Goal: Task Accomplishment & Management: Use online tool/utility

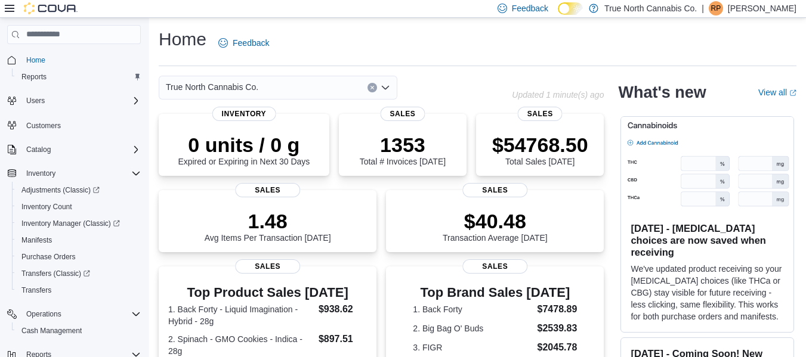
scroll to position [121, 0]
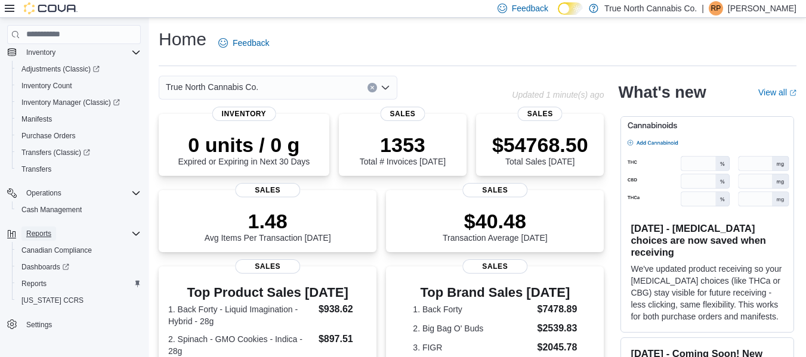
click at [24, 234] on button "Reports" at bounding box center [38, 234] width 35 height 14
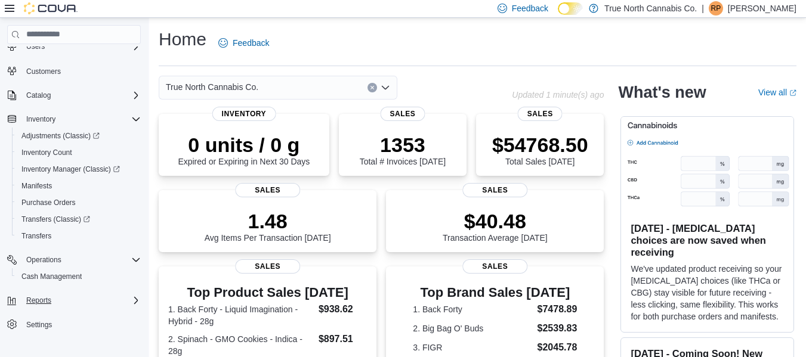
click at [145, 266] on div "Home Reports Users Customers Catalog Inventory Adjustments (Classic) Inventory …" at bounding box center [73, 194] width 143 height 349
click at [130, 260] on div "Operations" at bounding box center [80, 260] width 119 height 14
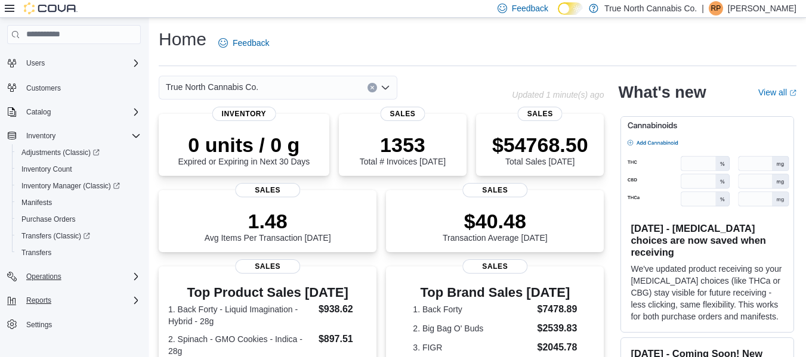
scroll to position [38, 0]
click at [133, 301] on icon "Complex example" at bounding box center [136, 301] width 10 height 10
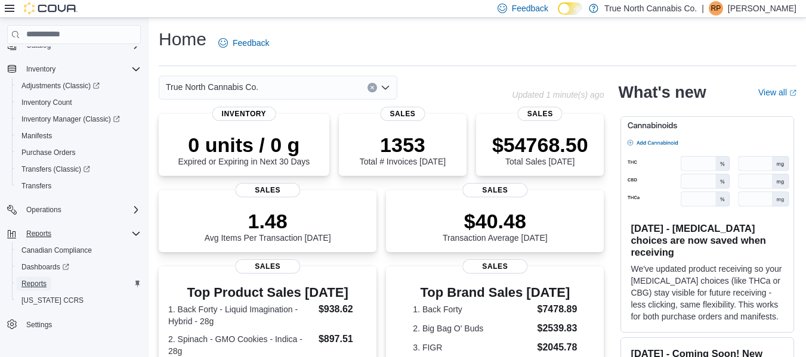
click at [38, 287] on span "Reports" at bounding box center [33, 284] width 25 height 10
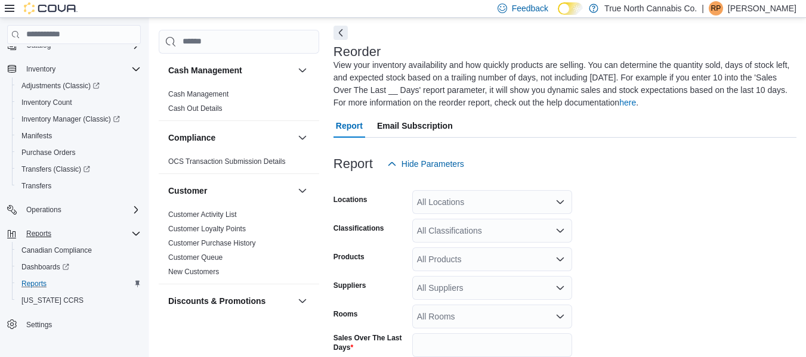
scroll to position [65, 0]
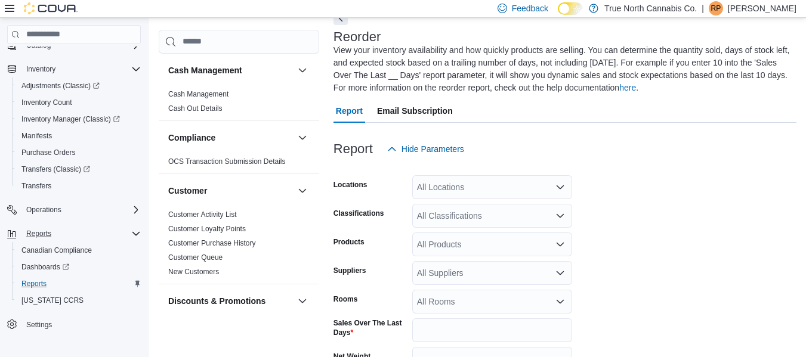
click at [462, 186] on div "All Locations" at bounding box center [492, 187] width 160 height 24
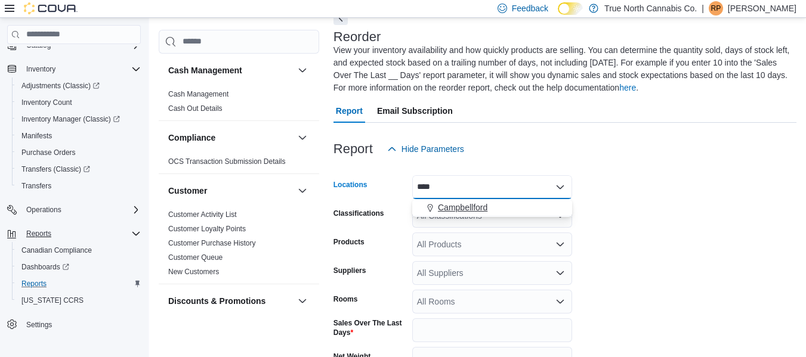
type input "****"
click at [477, 203] on span "Campbellford" at bounding box center [463, 208] width 50 height 12
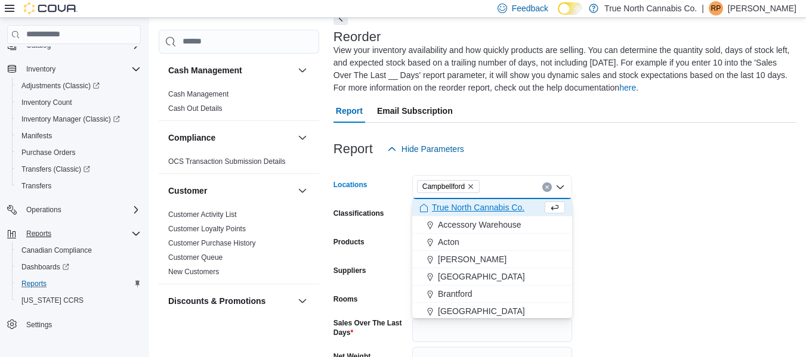
click at [700, 202] on form "Locations [GEOGRAPHIC_DATA] Combo box. Selected. [GEOGRAPHIC_DATA]. Press Backs…" at bounding box center [565, 308] width 463 height 295
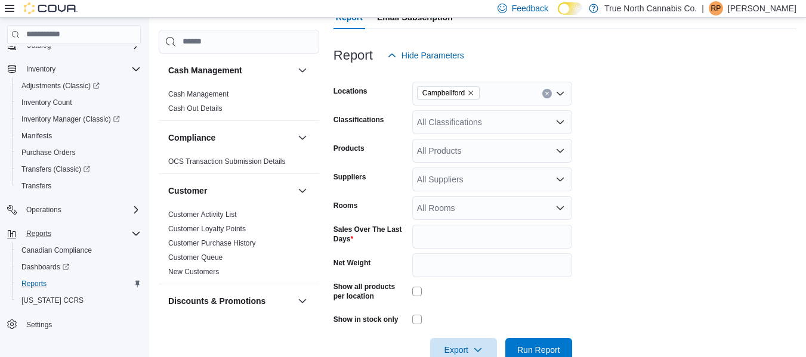
scroll to position [159, 0]
click at [417, 324] on div at bounding box center [492, 319] width 160 height 18
click at [467, 187] on div "All Suppliers" at bounding box center [492, 179] width 160 height 24
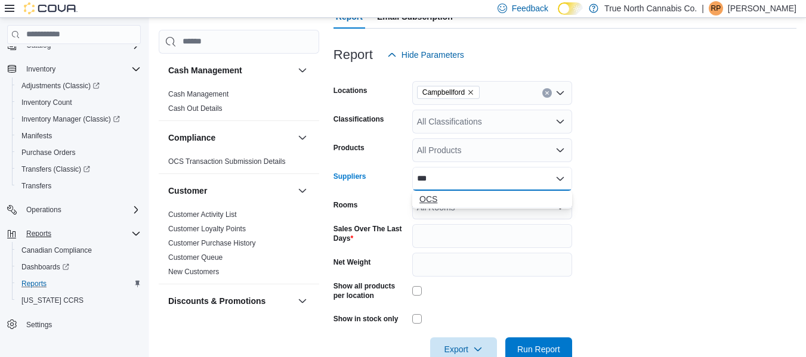
type input "***"
click at [441, 192] on button "OCS" at bounding box center [492, 199] width 160 height 17
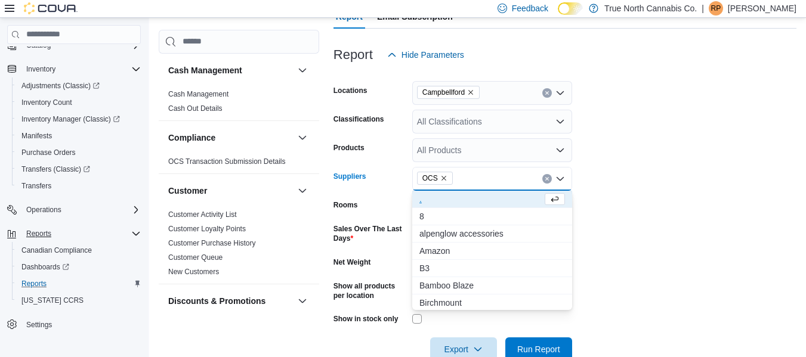
click at [662, 226] on form "Locations [GEOGRAPHIC_DATA] Classifications All Classifications Products All Pr…" at bounding box center [565, 214] width 463 height 295
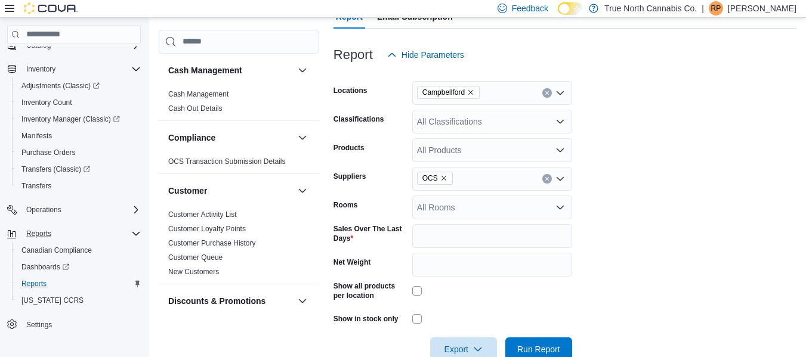
scroll to position [187, 0]
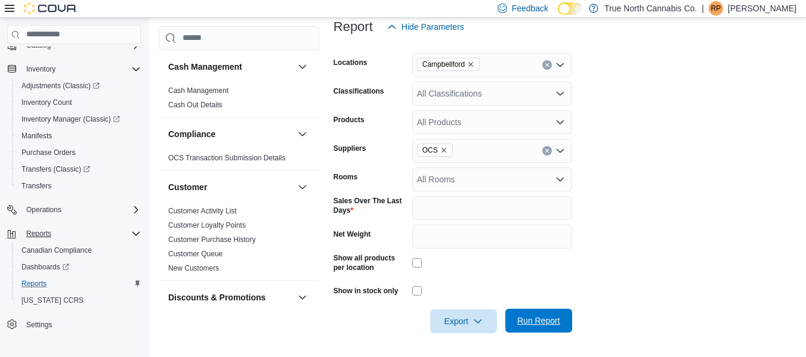
click at [542, 317] on span "Run Report" at bounding box center [538, 321] width 43 height 12
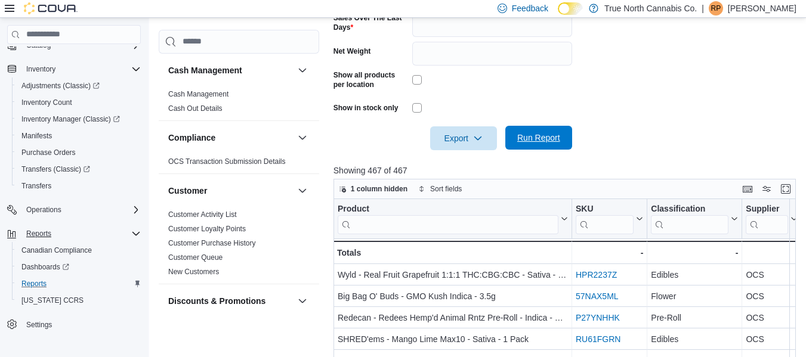
scroll to position [371, 0]
click at [455, 137] on span "Export" at bounding box center [463, 137] width 53 height 24
click at [468, 160] on span "Export to Excel" at bounding box center [466, 162] width 54 height 10
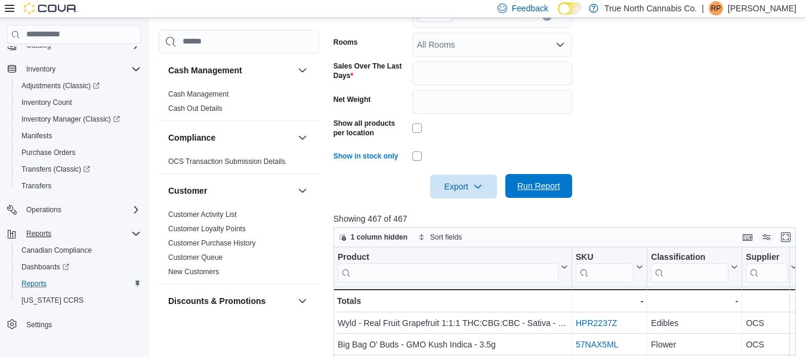
click at [540, 189] on span "Run Report" at bounding box center [538, 186] width 43 height 12
click at [628, 179] on form "Locations [GEOGRAPHIC_DATA] Classifications All Classifications Products All Pr…" at bounding box center [567, 51] width 467 height 295
click at [542, 196] on span "Run Report" at bounding box center [539, 186] width 53 height 24
click at [457, 186] on span "Export" at bounding box center [463, 186] width 53 height 24
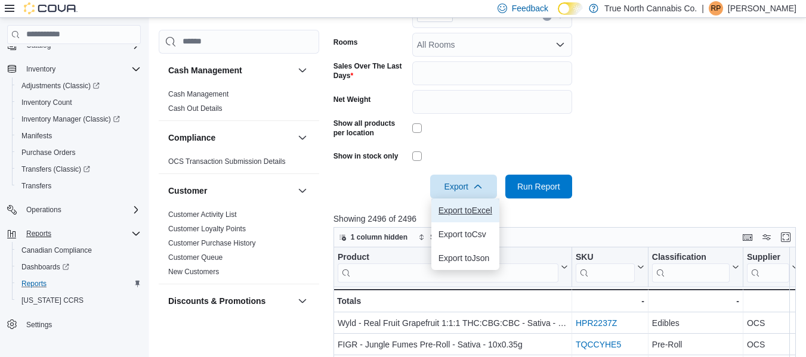
click at [453, 202] on button "Export to Excel" at bounding box center [465, 211] width 68 height 24
